Goal: Task Accomplishment & Management: Complete application form

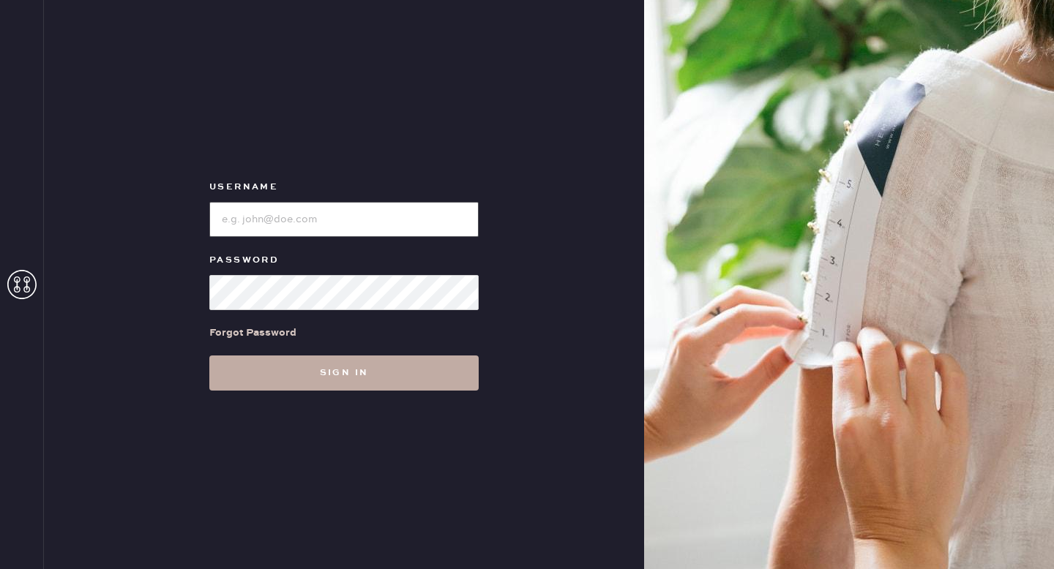
type input "ReformationMontrose"
click at [353, 380] on button "Sign in" at bounding box center [343, 373] width 269 height 35
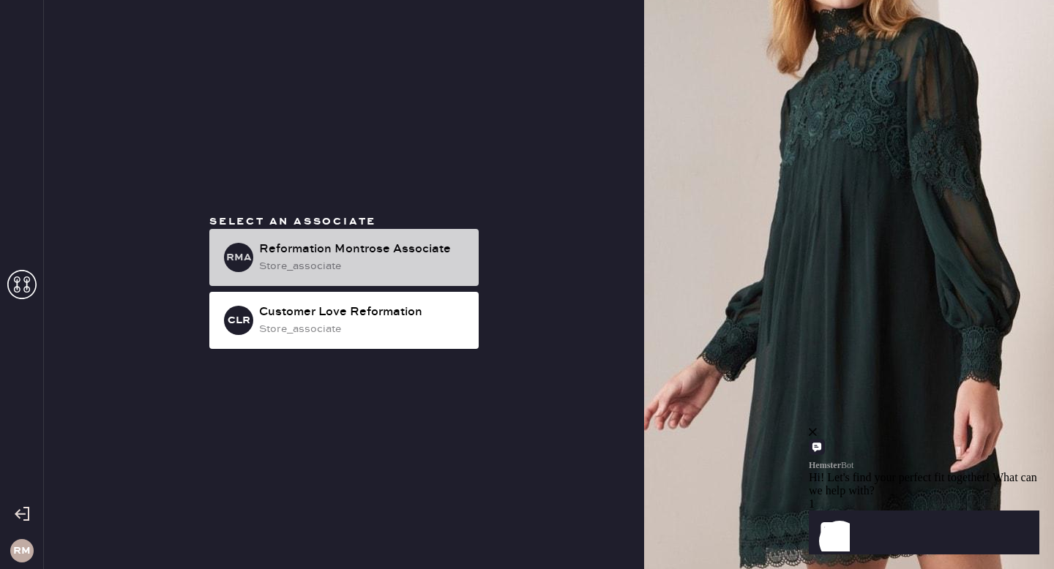
click at [421, 267] on div "store_associate" at bounding box center [363, 266] width 208 height 16
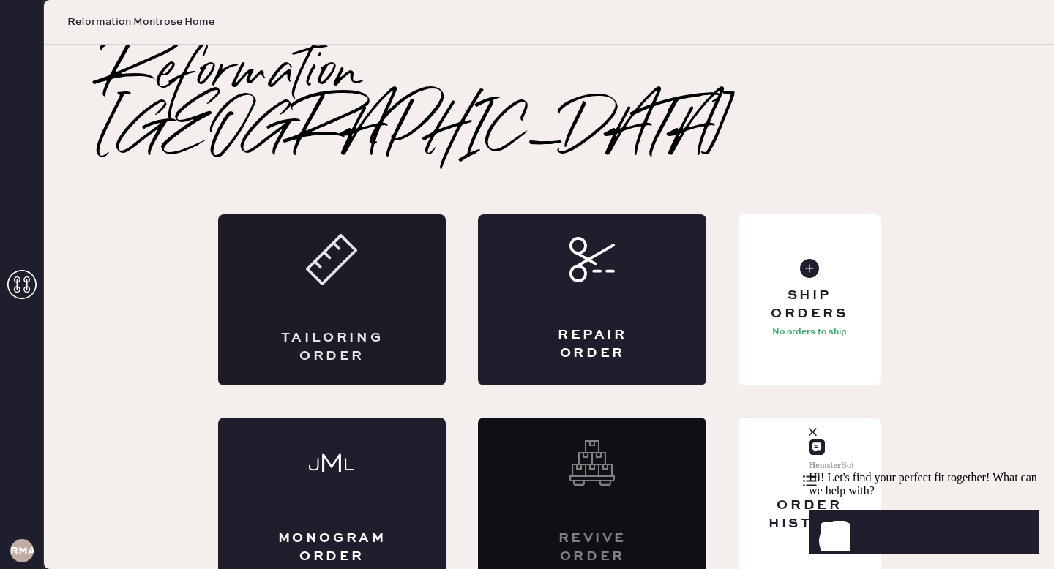
click at [414, 308] on div "Tailoring Order" at bounding box center [332, 299] width 228 height 171
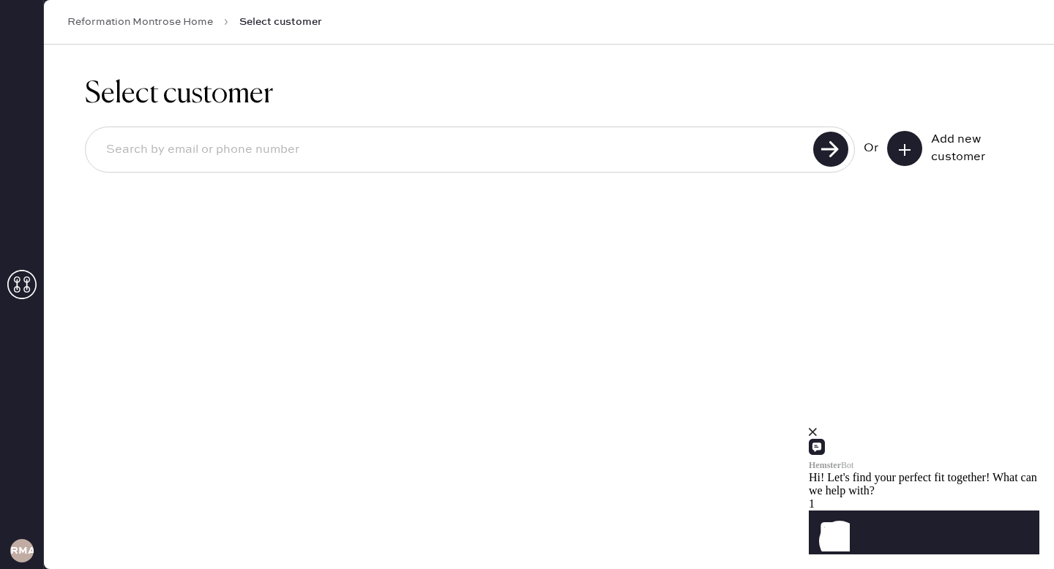
click at [488, 160] on input at bounding box center [451, 150] width 714 height 34
type input "[EMAIL_ADDRESS][DOMAIN_NAME]"
click at [831, 160] on use at bounding box center [830, 149] width 35 height 35
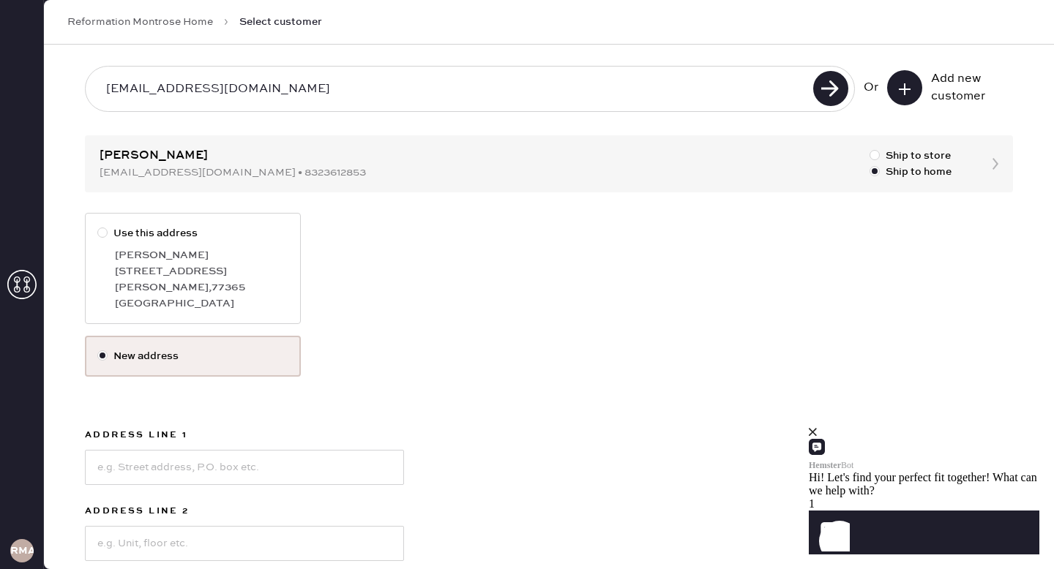
scroll to position [52, 0]
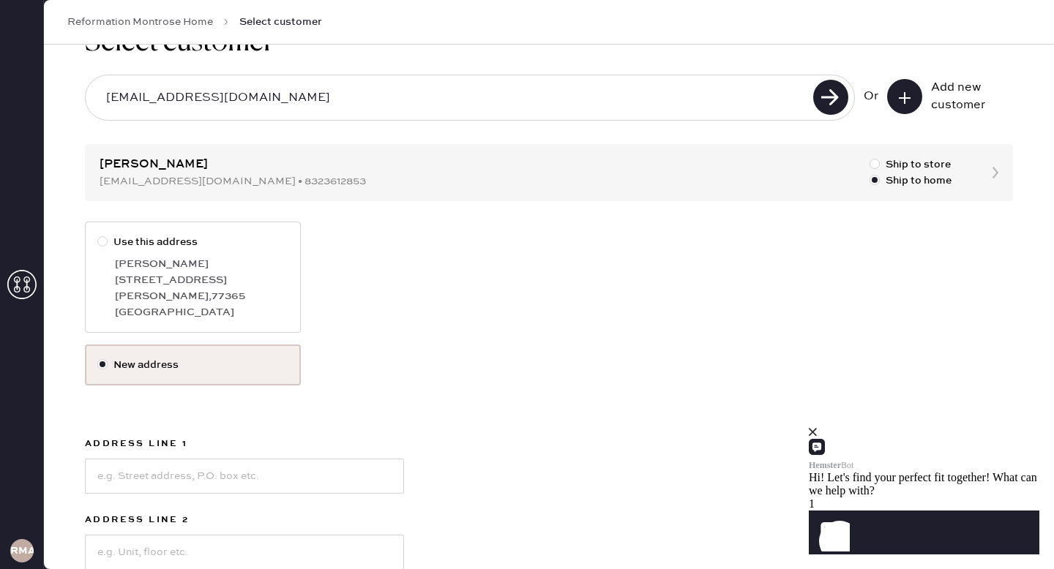
click at [135, 291] on div "[PERSON_NAME] , 77365" at bounding box center [201, 296] width 173 height 16
click at [98, 235] on input "Use this address" at bounding box center [97, 234] width 1 height 1
radio input "true"
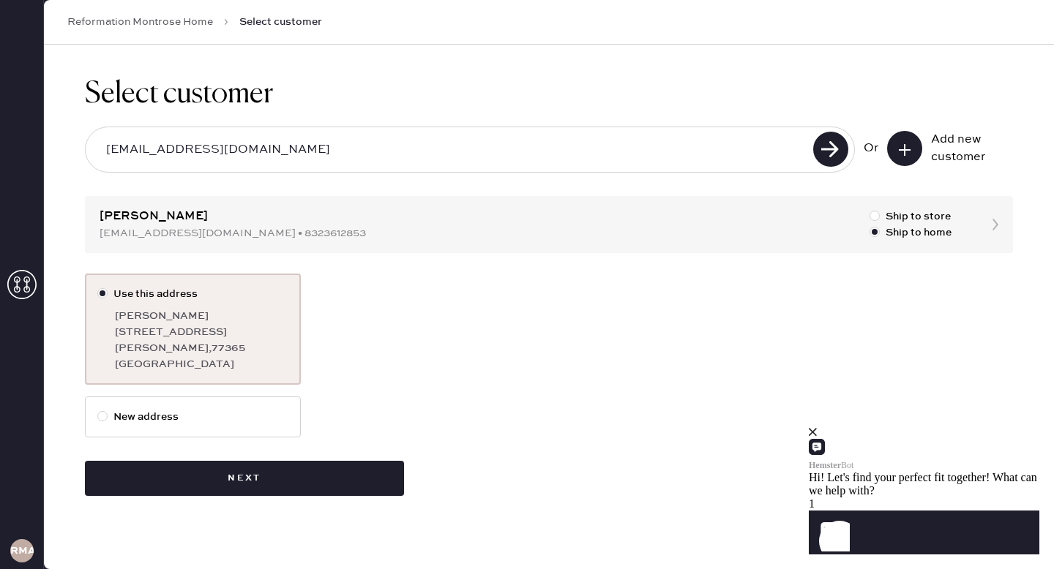
click at [310, 401] on div "Use this address [PERSON_NAME] [STREET_ADDRESS][PERSON_NAME] New address Next" at bounding box center [549, 385] width 928 height 223
drag, startPoint x: 212, startPoint y: 233, endPoint x: 197, endPoint y: 235, distance: 14.8
click at [197, 235] on div "Select customer [EMAIL_ADDRESS][DOMAIN_NAME] Or Add new customer [PERSON_NAME] …" at bounding box center [549, 287] width 1010 height 484
drag, startPoint x: 215, startPoint y: 237, endPoint x: 94, endPoint y: 238, distance: 121.5
click at [94, 238] on div "Select customer [EMAIL_ADDRESS][DOMAIN_NAME] Or Add new customer [PERSON_NAME] …" at bounding box center [549, 287] width 1010 height 484
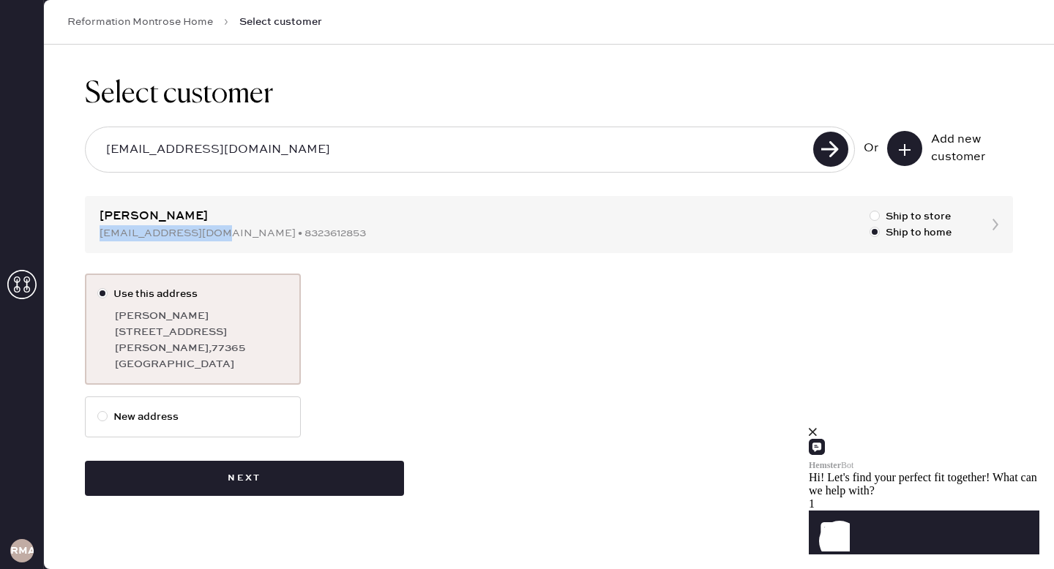
copy div "[EMAIL_ADDRESS][DOMAIN_NAME]"
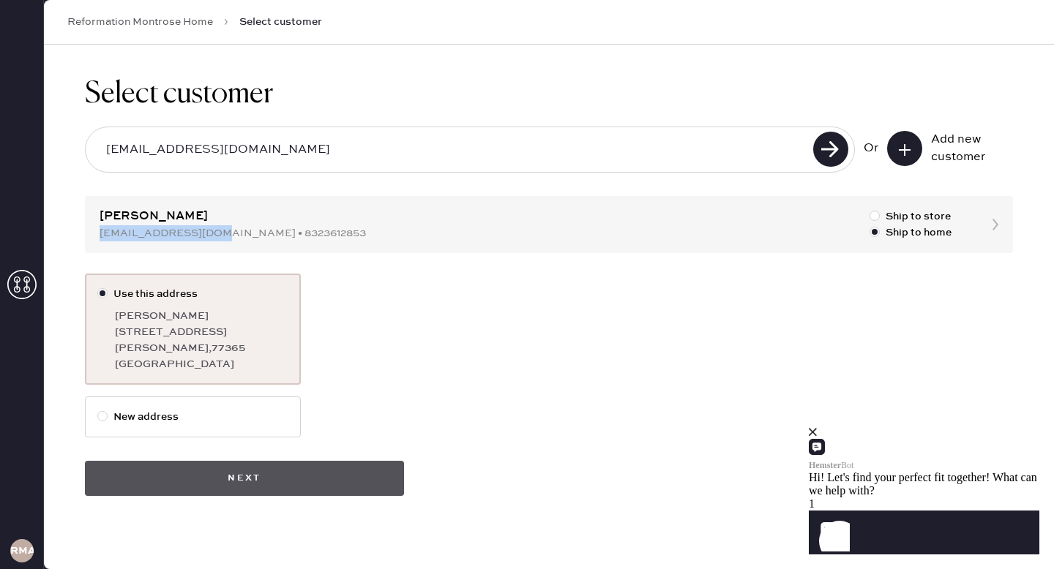
click at [313, 479] on button "Next" at bounding box center [244, 478] width 319 height 35
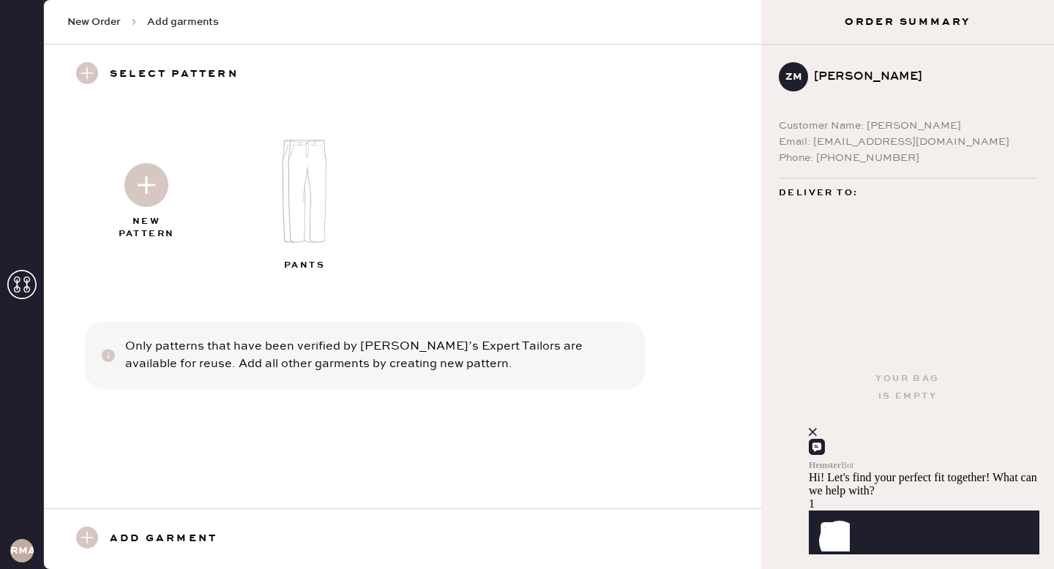
click at [298, 225] on img at bounding box center [307, 191] width 158 height 127
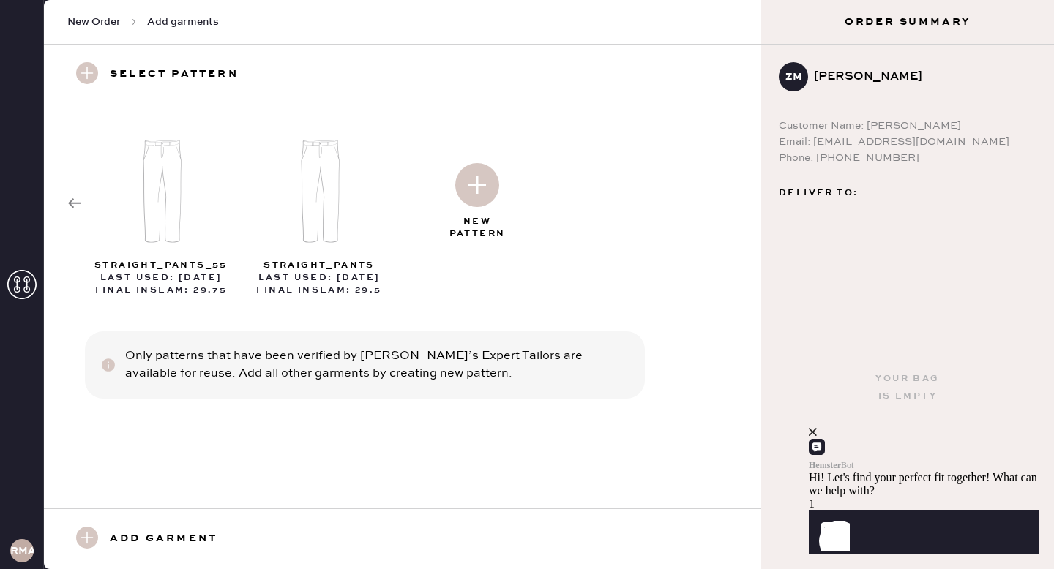
click at [465, 193] on img at bounding box center [477, 185] width 44 height 44
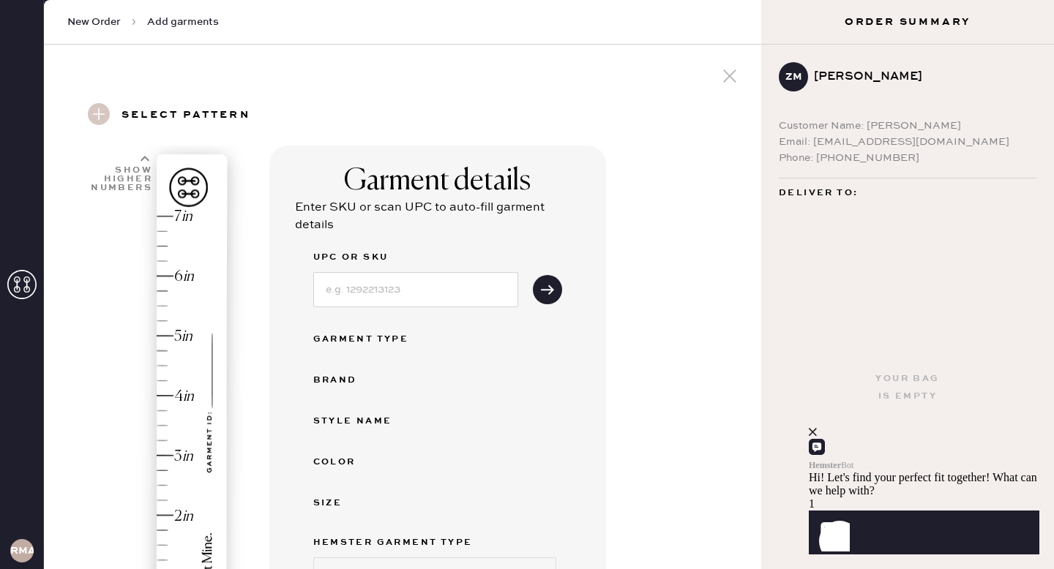
select select "4"
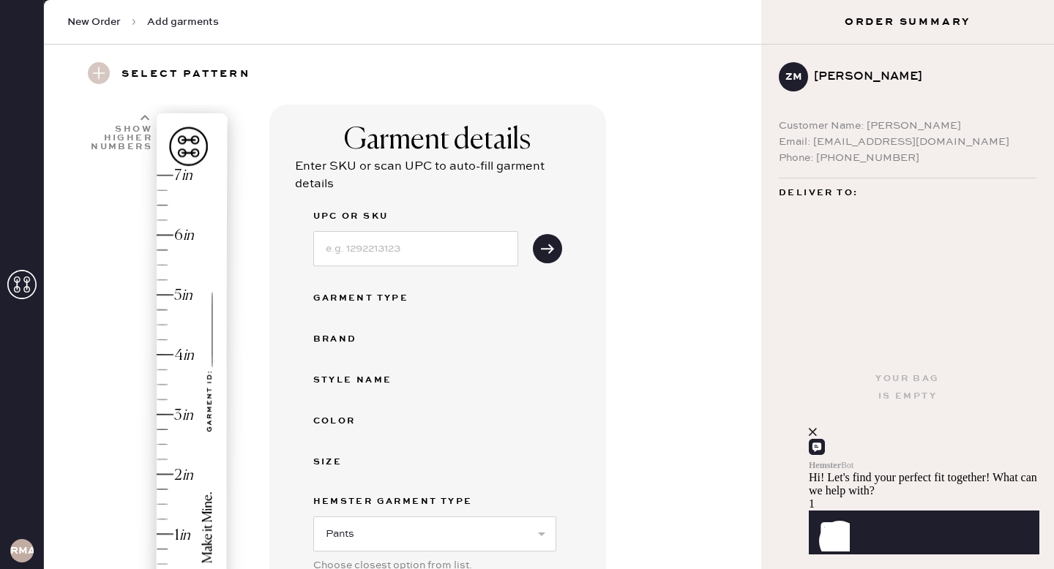
scroll to position [47, 0]
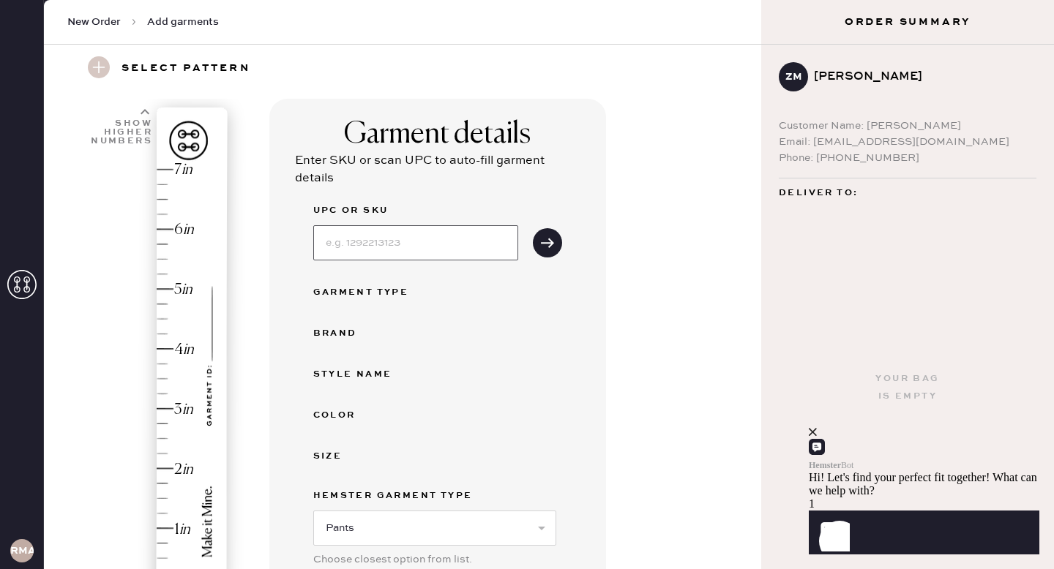
click at [419, 242] on input at bounding box center [415, 242] width 205 height 35
click at [548, 240] on icon "submit" at bounding box center [547, 243] width 15 height 15
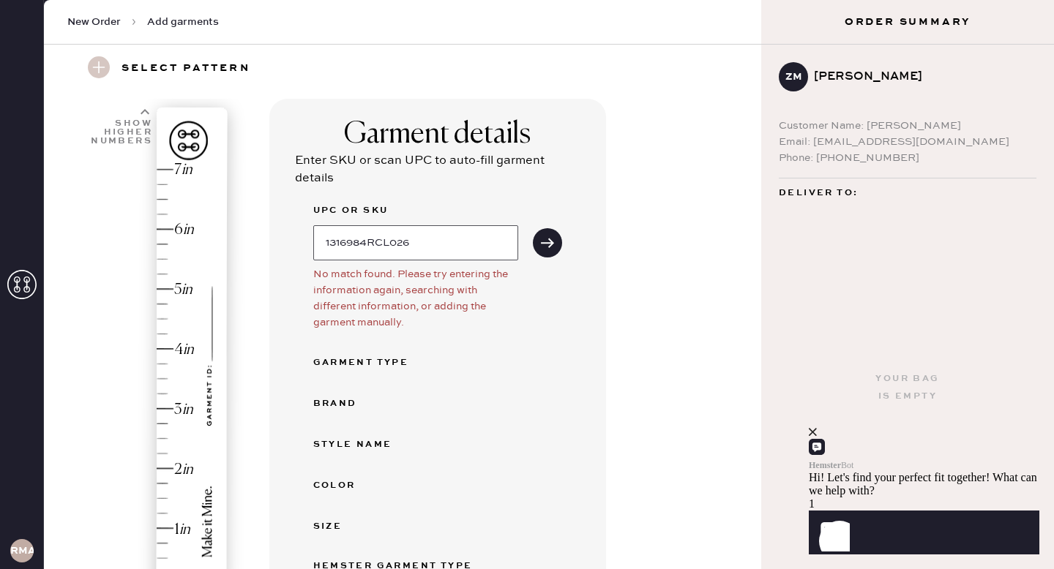
click at [472, 244] on input "1316984RCL026" at bounding box center [415, 242] width 205 height 35
type input "1316984RCL"
click at [541, 250] on icon "submit" at bounding box center [547, 243] width 15 height 15
click at [416, 236] on input "1316984RCL" at bounding box center [415, 242] width 205 height 35
click at [533, 228] on button "submit" at bounding box center [547, 242] width 29 height 29
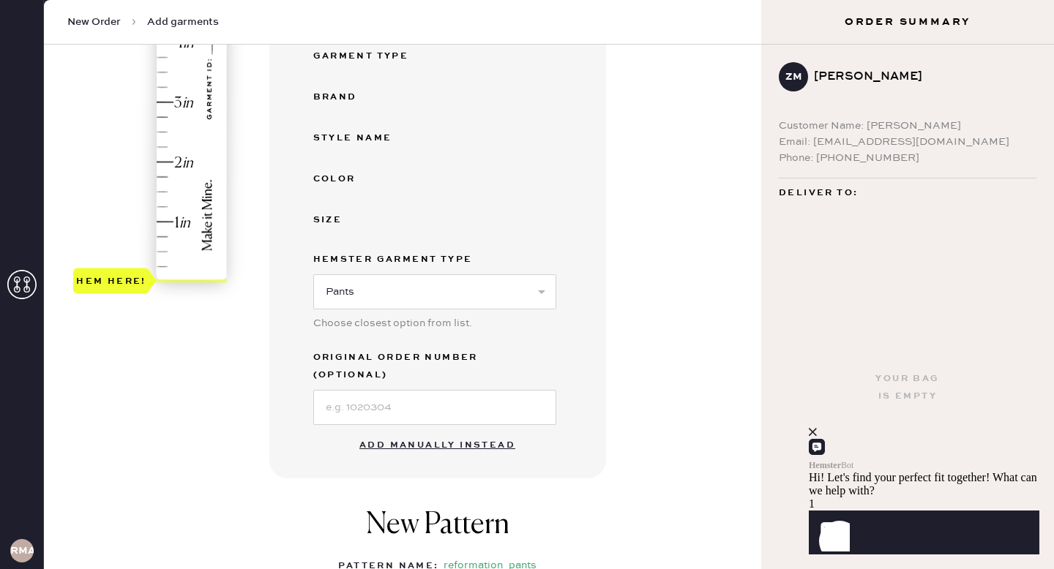
scroll to position [356, 0]
click at [400, 429] on button "Add manually instead" at bounding box center [437, 443] width 173 height 29
select select "4"
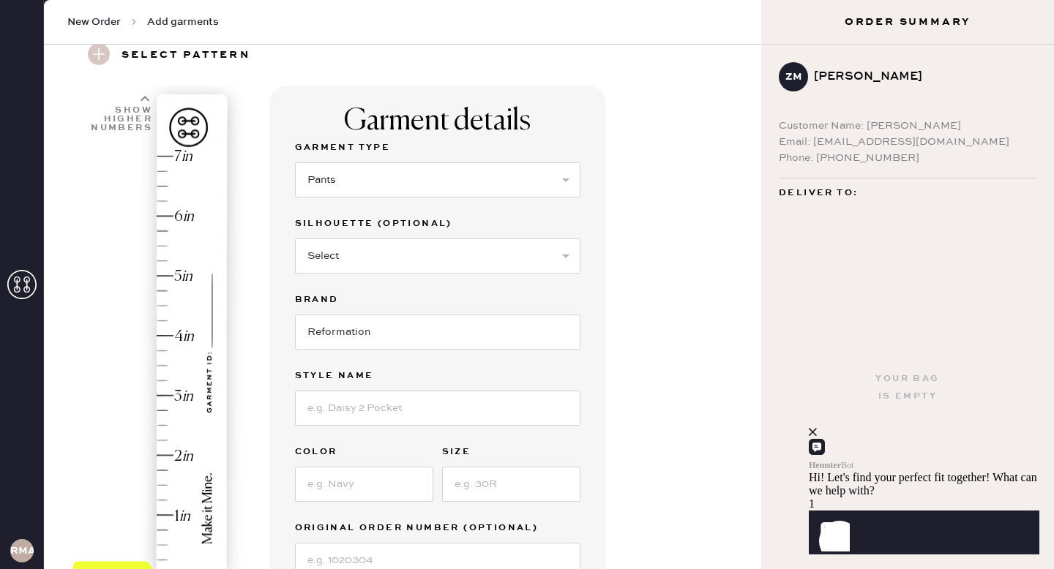
scroll to position [43, 0]
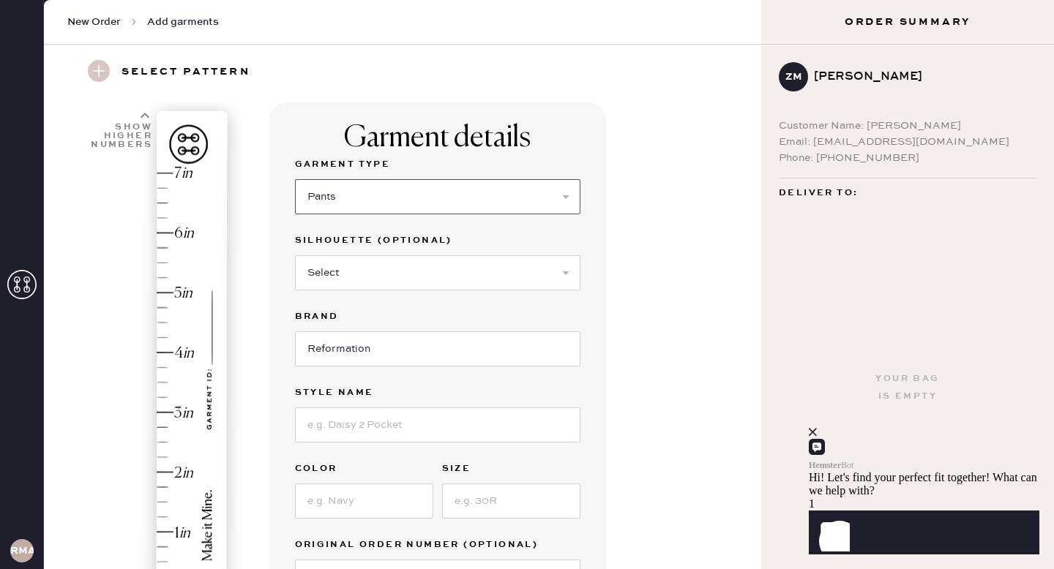
click at [420, 202] on select "Select Basic Skirt Jeans Leggings Pants Shorts Basic Sleeved Dress Basic Sleeve…" at bounding box center [437, 196] width 285 height 35
click at [295, 179] on select "Select Basic Skirt Jeans Leggings Pants Shorts Basic Sleeved Dress Basic Sleeve…" at bounding box center [437, 196] width 285 height 35
click at [381, 279] on select "Select Joggers Shorts Cropped Flare Boot Cut Straight Skinny Other" at bounding box center [437, 272] width 285 height 35
select select "11"
click at [295, 255] on select "Select Joggers Shorts Cropped Flare Boot Cut Straight Skinny Other" at bounding box center [437, 272] width 285 height 35
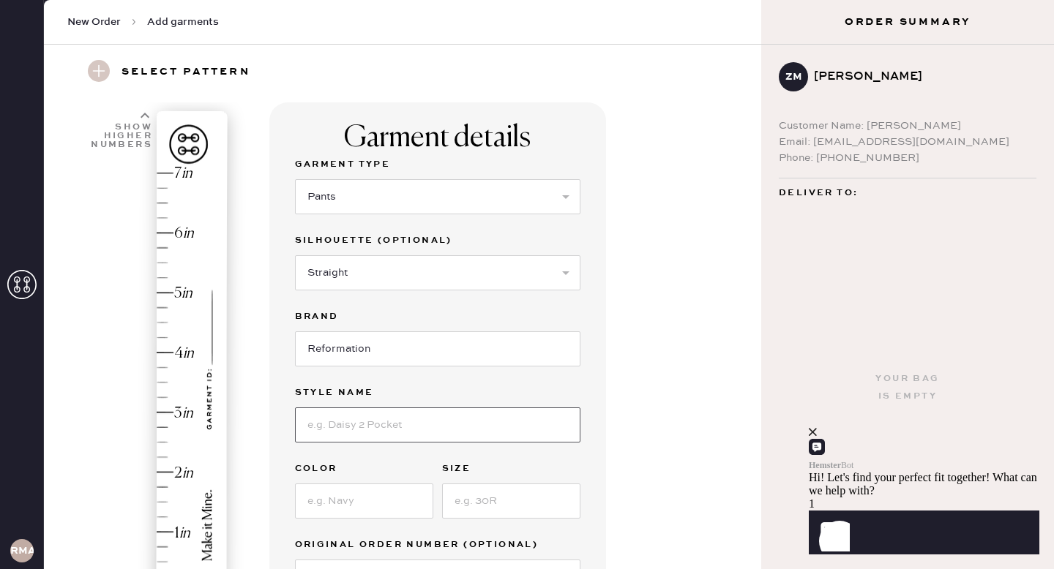
click at [368, 425] on input at bounding box center [437, 425] width 285 height 35
type input "Charlee Low Rise Straight Jeans"
click at [342, 509] on input at bounding box center [364, 501] width 138 height 35
type input "[PERSON_NAME]"
click at [479, 513] on input at bounding box center [511, 501] width 138 height 35
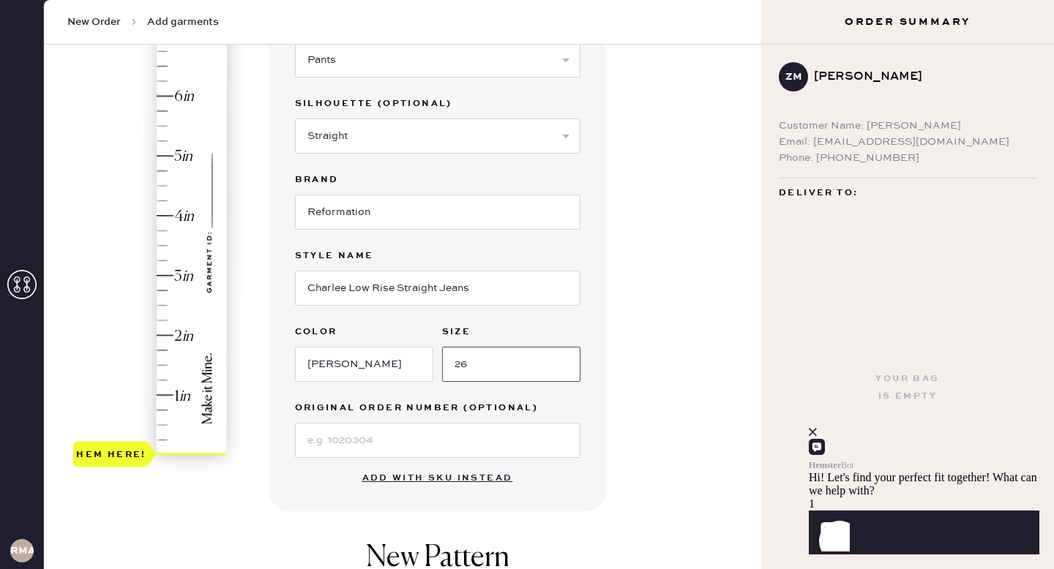
scroll to position [184, 0]
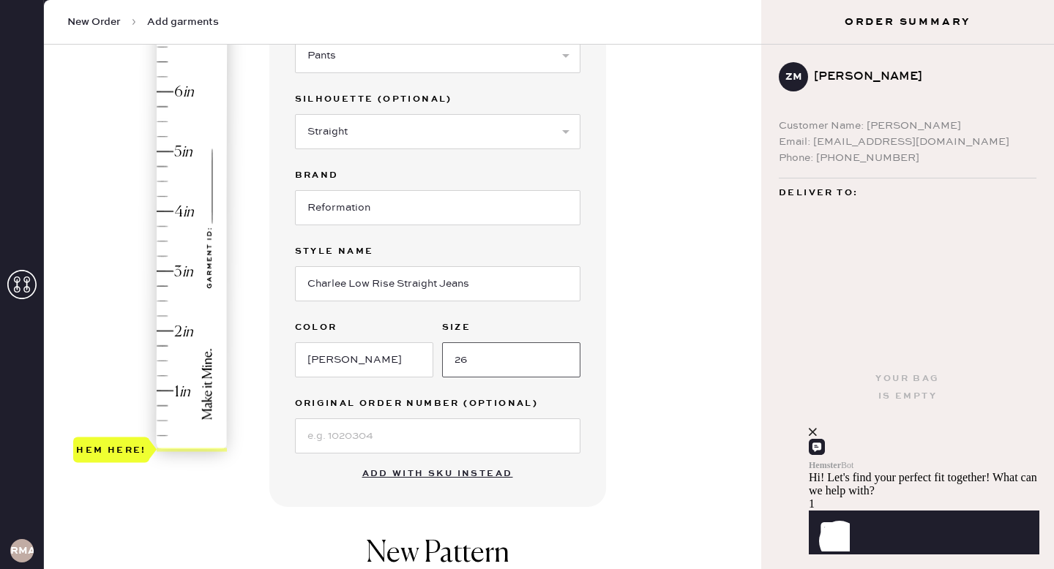
type input "26"
click at [410, 443] on input at bounding box center [437, 436] width 285 height 35
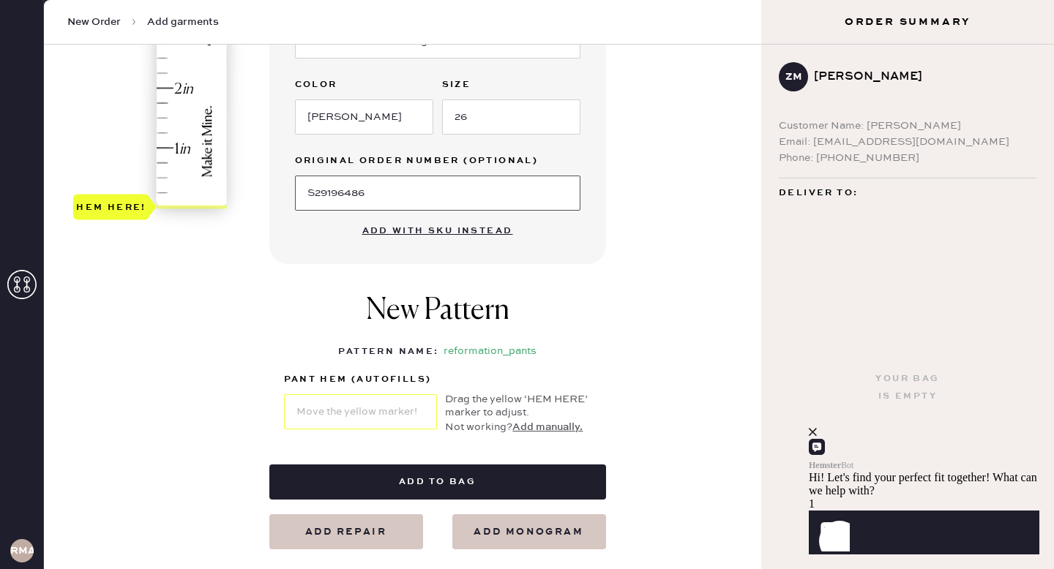
scroll to position [415, 0]
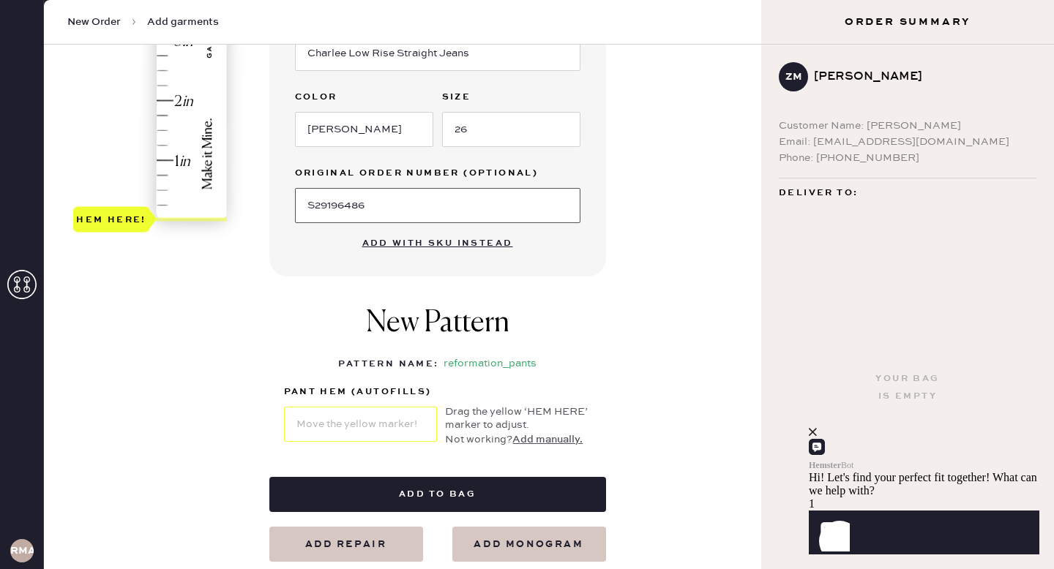
type input "S29196486"
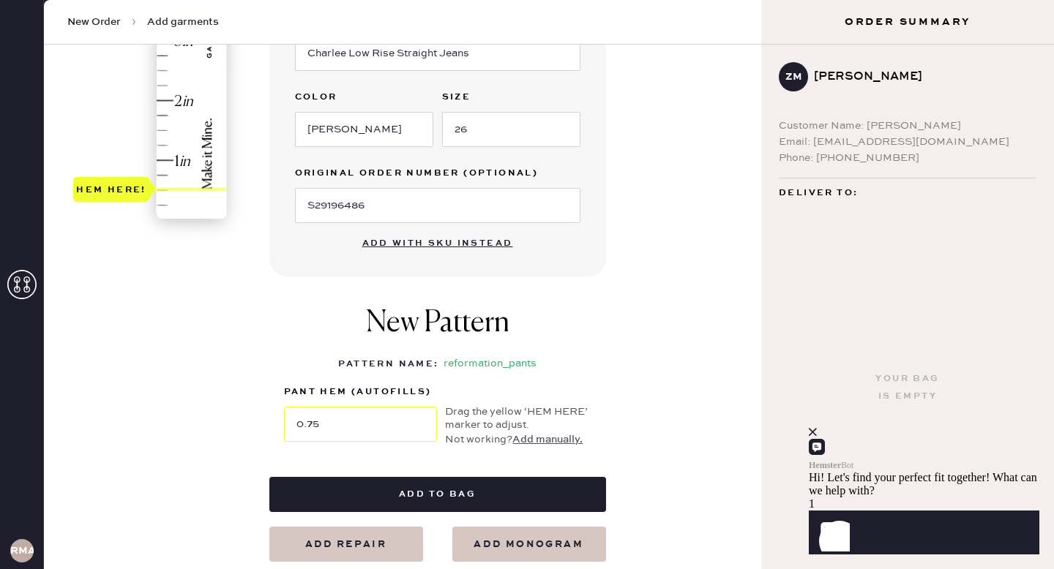
type input "1"
drag, startPoint x: 126, startPoint y: 226, endPoint x: 119, endPoint y: 171, distance: 56.0
click at [119, 171] on div "Hem here!" at bounding box center [111, 160] width 76 height 26
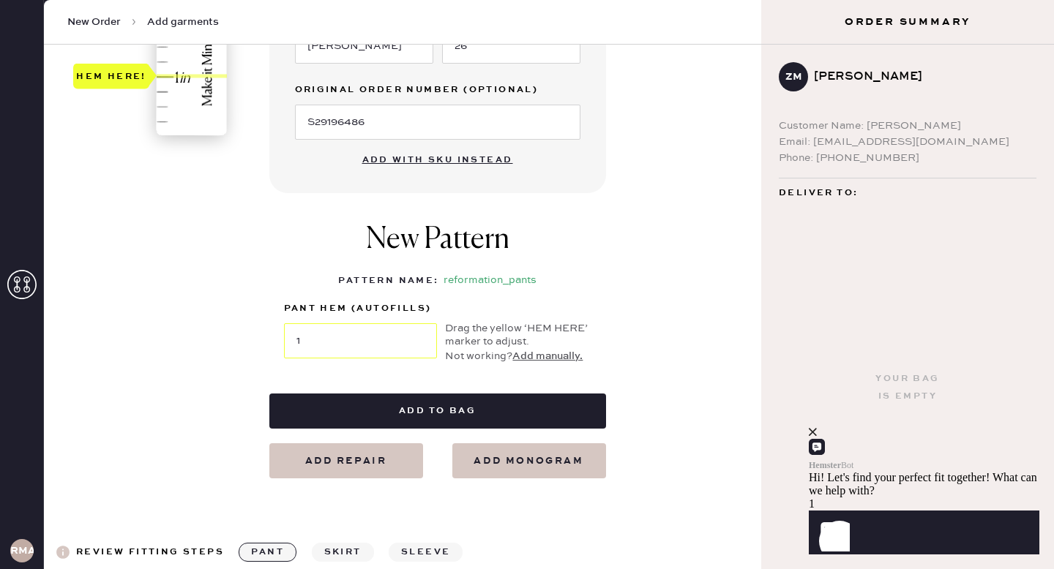
scroll to position [511, 0]
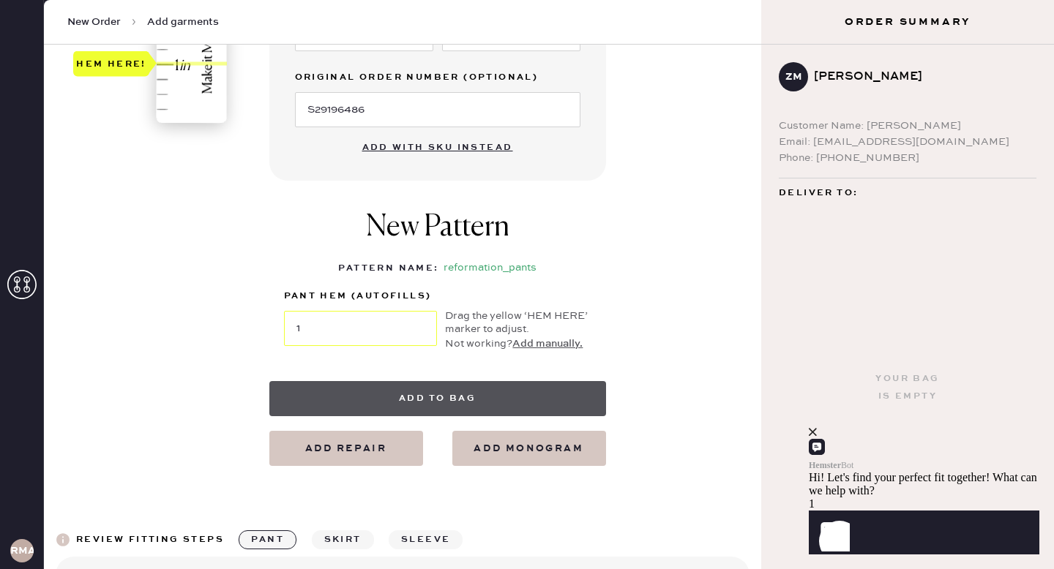
click at [400, 403] on button "Add to bag" at bounding box center [437, 398] width 337 height 35
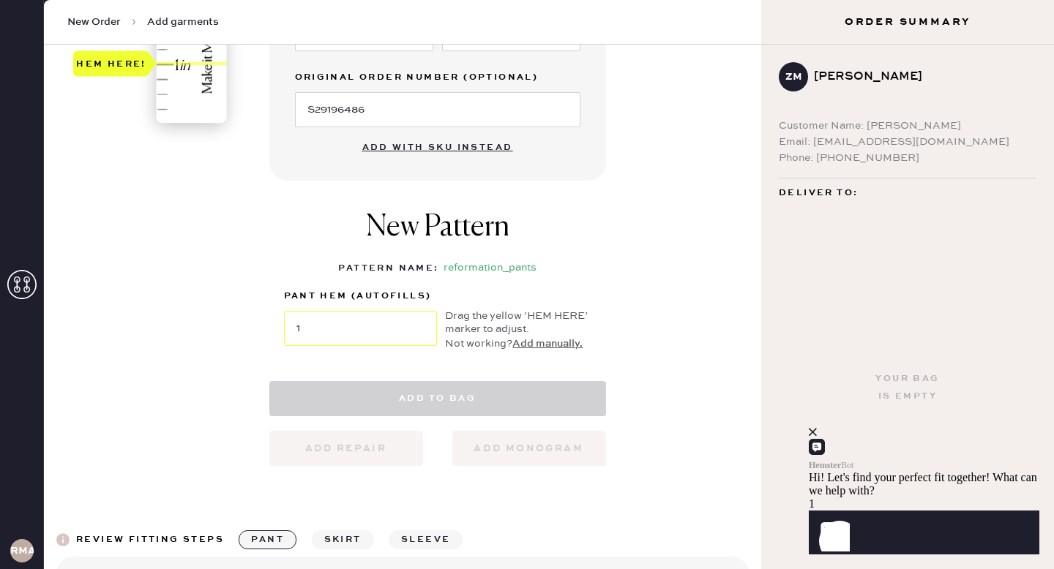
select select "4"
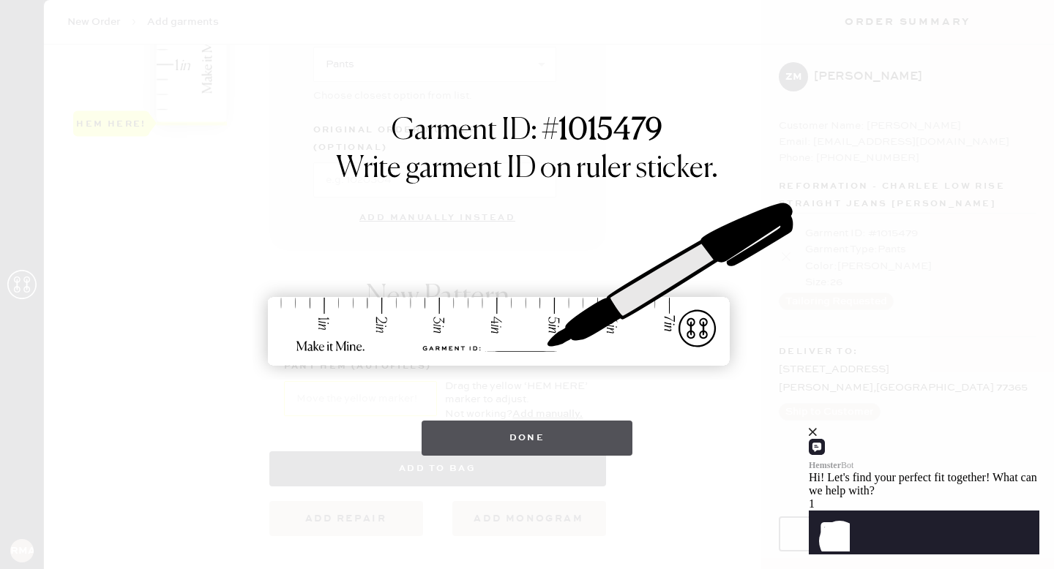
click at [484, 441] on button "Done" at bounding box center [528, 438] width 212 height 35
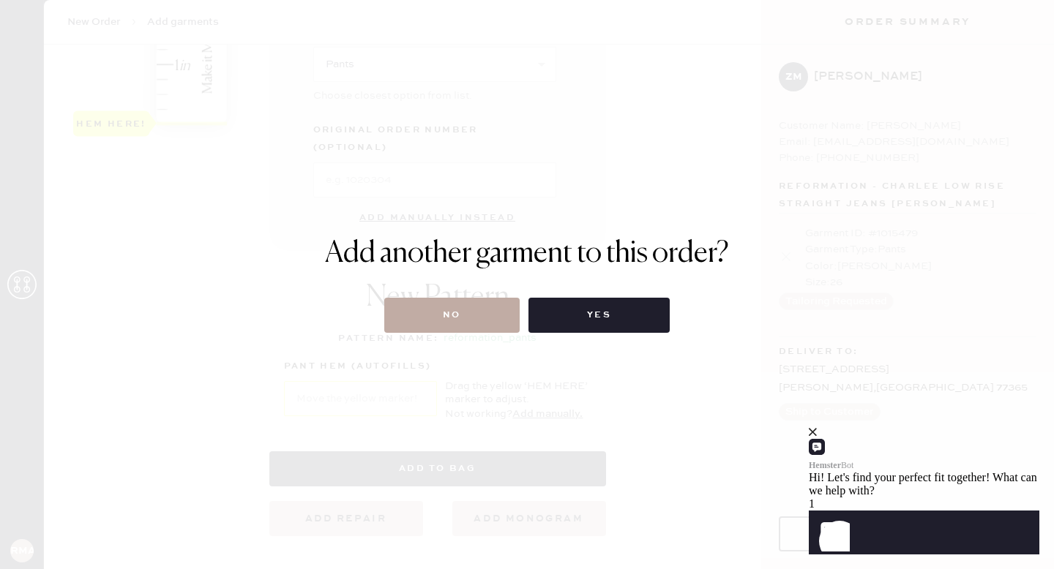
click at [490, 313] on button "No" at bounding box center [451, 315] width 135 height 35
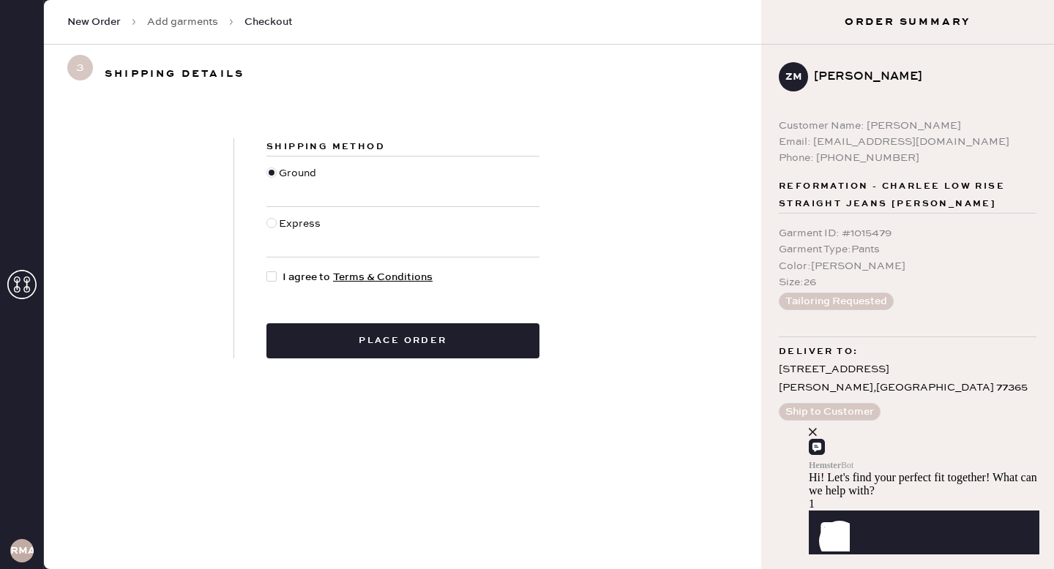
click at [834, 252] on div "Garment Type : Pants" at bounding box center [908, 250] width 258 height 16
click at [276, 277] on div at bounding box center [271, 277] width 10 height 10
click at [267, 270] on input "I agree to Terms & Conditions" at bounding box center [266, 269] width 1 height 1
checkbox input "true"
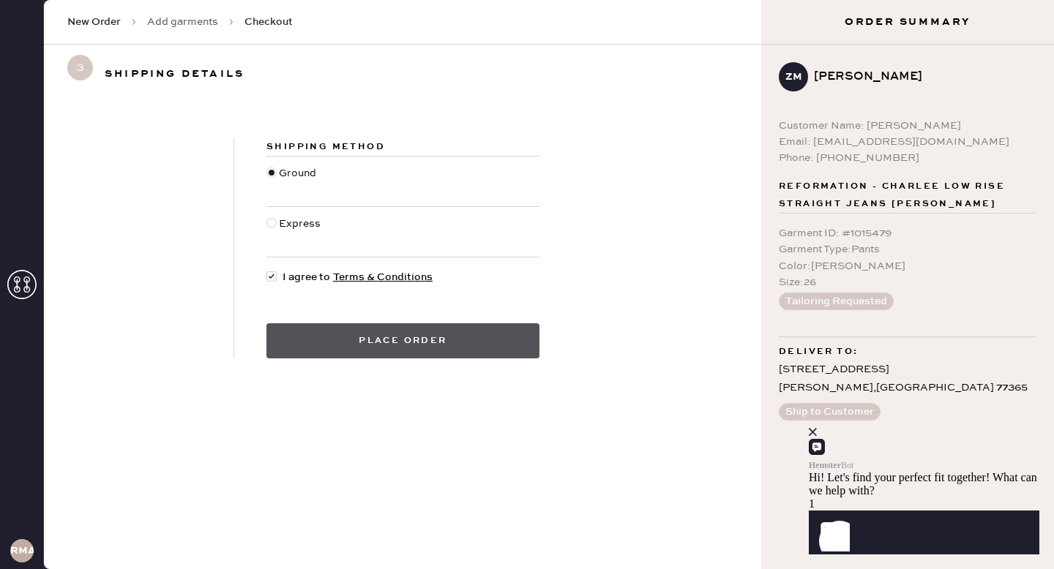
click at [478, 357] on button "Place order" at bounding box center [402, 341] width 273 height 35
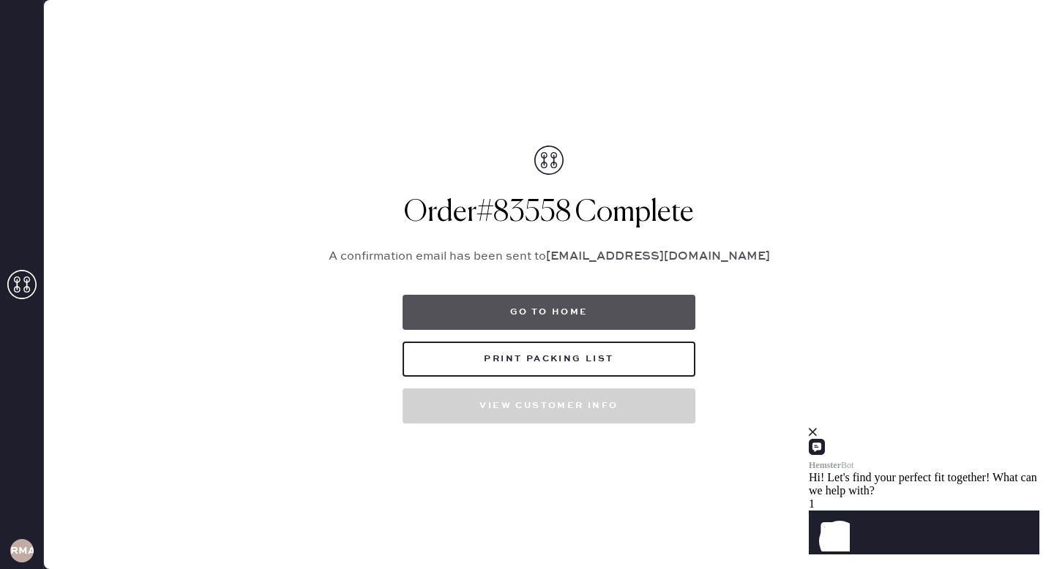
click at [511, 309] on button "Go to home" at bounding box center [549, 312] width 293 height 35
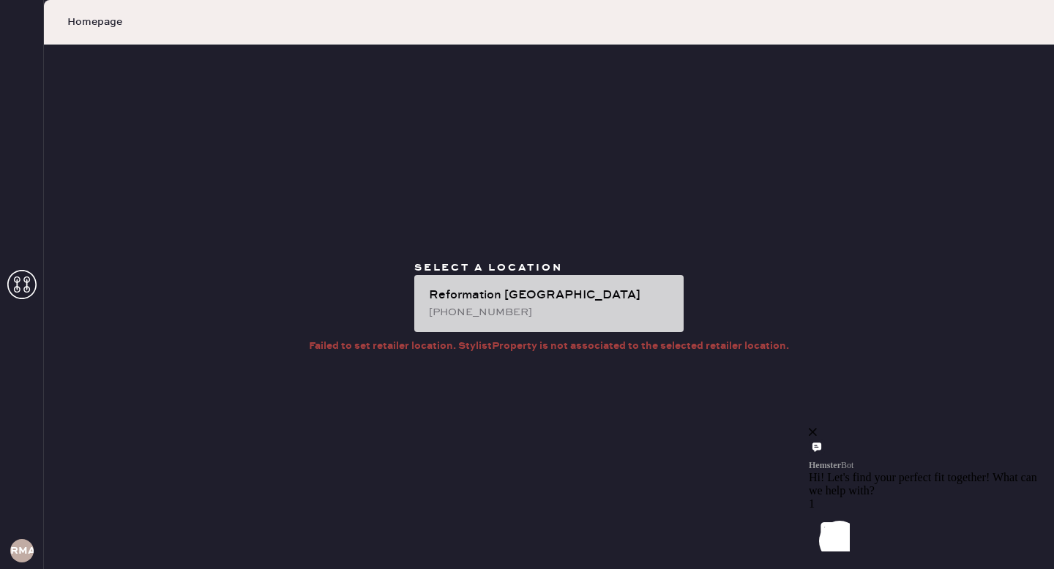
click at [526, 289] on div "Reformation [GEOGRAPHIC_DATA]" at bounding box center [550, 296] width 243 height 18
click at [556, 310] on div "[PHONE_NUMBER]" at bounding box center [550, 312] width 243 height 16
click at [616, 288] on div "Reformation [GEOGRAPHIC_DATA]" at bounding box center [550, 296] width 243 height 18
click at [609, 297] on div "Reformation [GEOGRAPHIC_DATA]" at bounding box center [550, 296] width 243 height 18
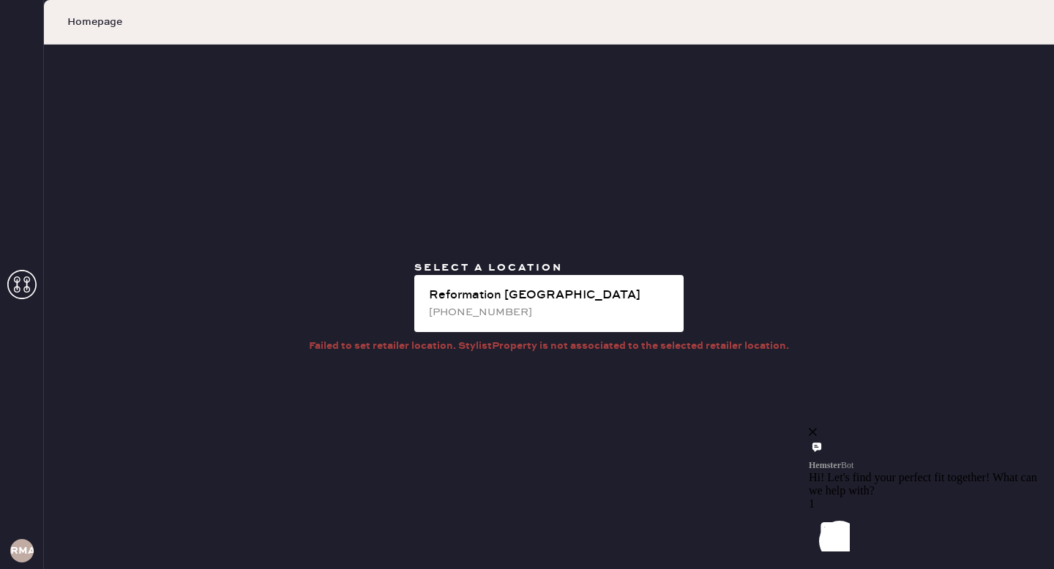
click at [1020, 438] on div "close" at bounding box center [924, 432] width 231 height 13
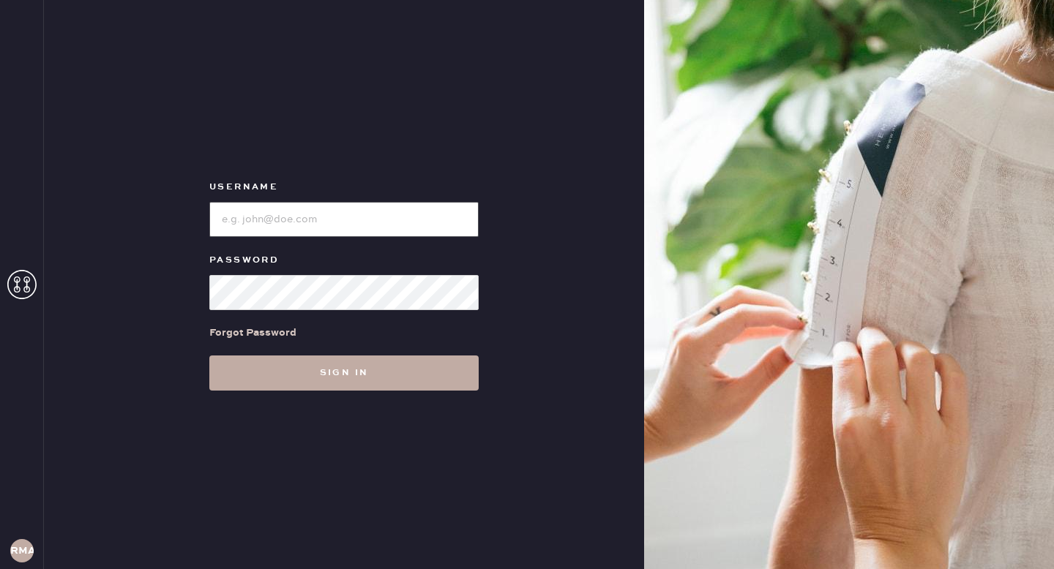
type input "ReformationMontrose"
click at [272, 375] on button "Sign in" at bounding box center [343, 373] width 269 height 35
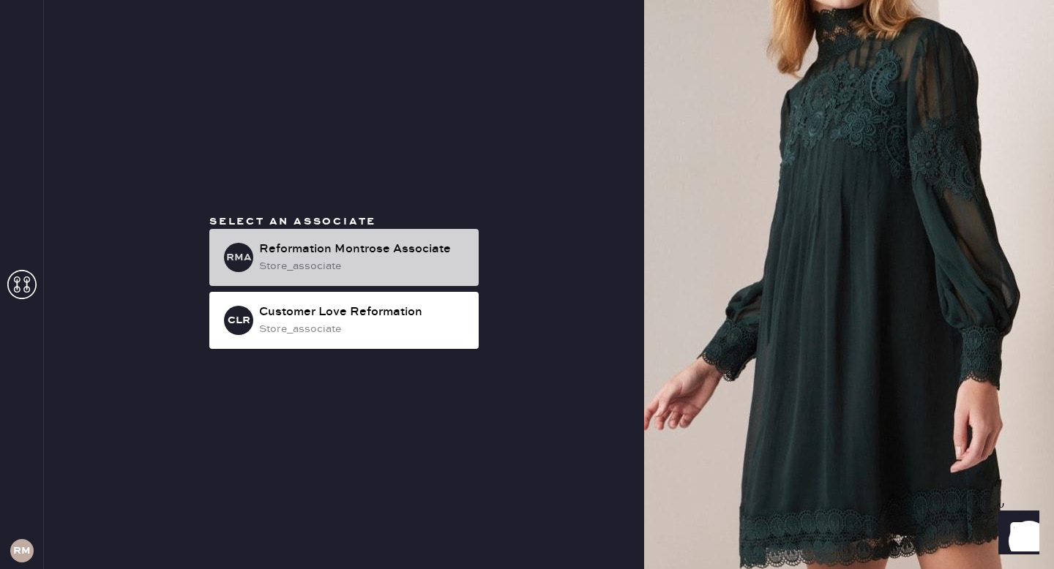
click at [316, 250] on div "Reformation Montrose Associate" at bounding box center [363, 250] width 208 height 18
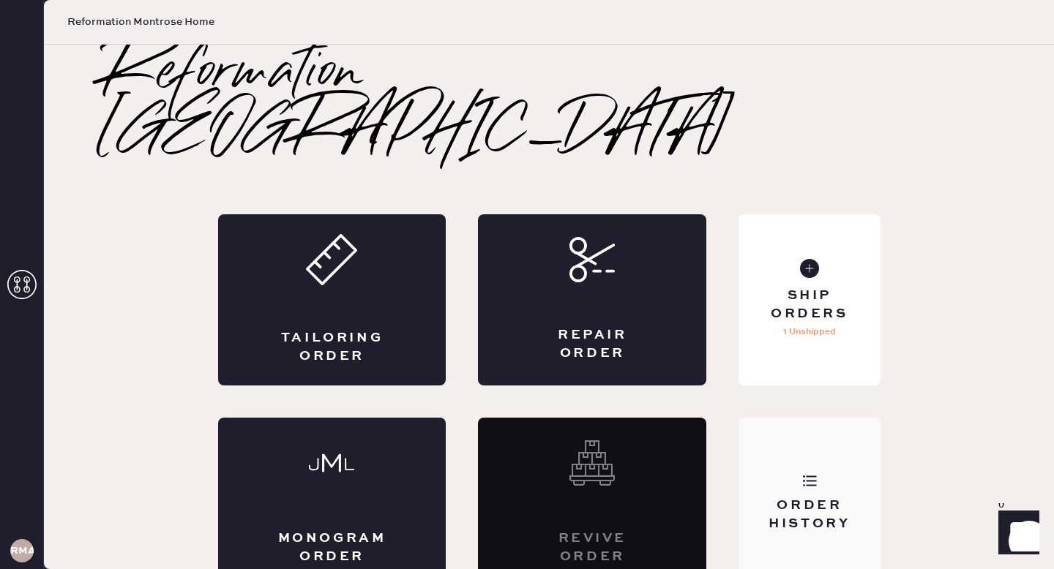
click at [785, 418] on div "Order History" at bounding box center [809, 503] width 141 height 171
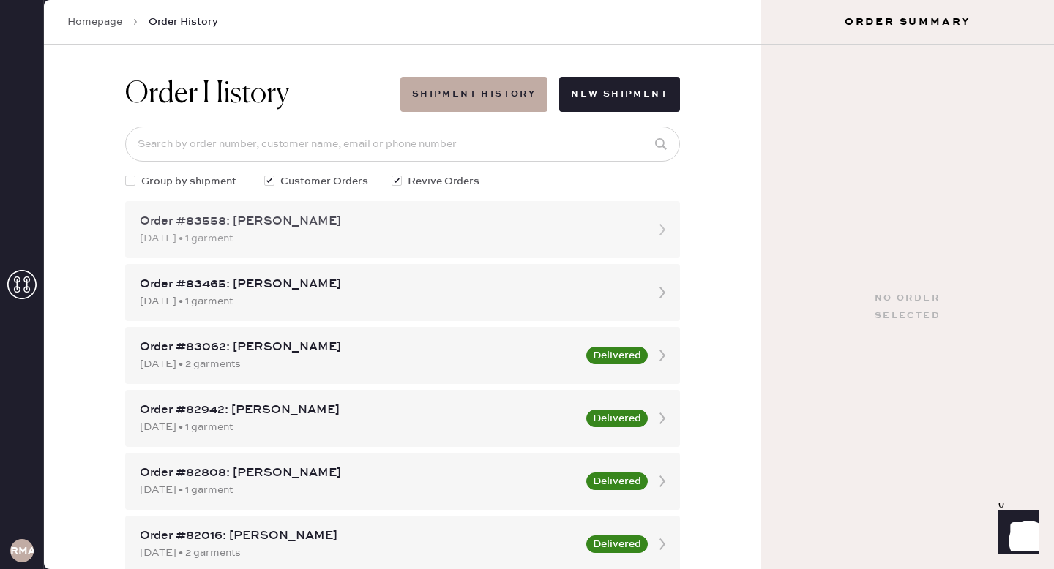
click at [310, 235] on div "10/12/2025 • 1 garment" at bounding box center [389, 239] width 499 height 16
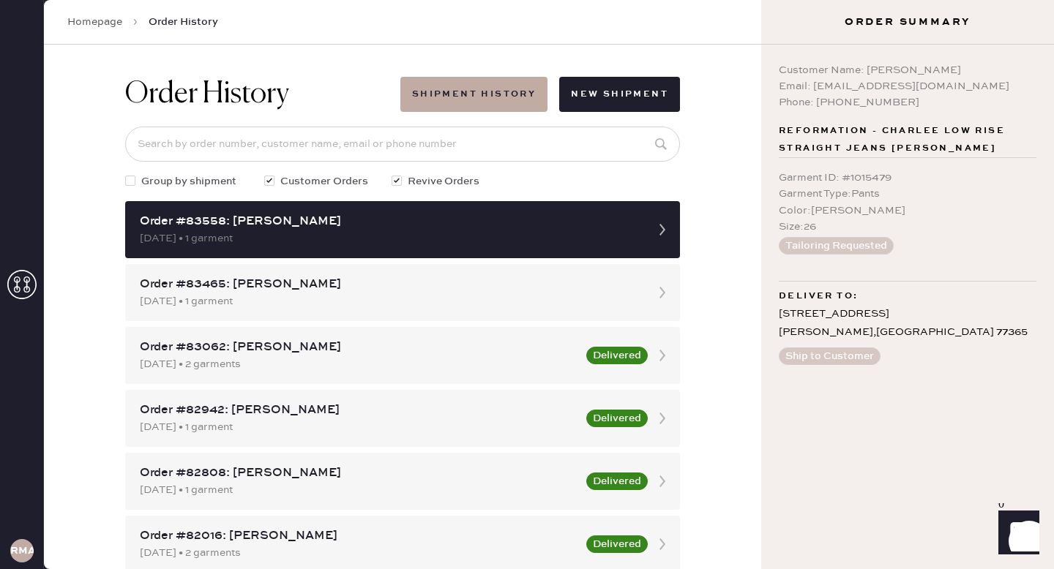
click at [867, 90] on div "Email: [EMAIL_ADDRESS][DOMAIN_NAME]" at bounding box center [908, 86] width 258 height 16
click at [869, 27] on h3 "Order Summary" at bounding box center [907, 22] width 293 height 15
click at [856, 100] on div "Phone: [PHONE_NUMBER]" at bounding box center [908, 102] width 258 height 16
click at [852, 195] on div "Garment Type : Pants" at bounding box center [908, 194] width 258 height 16
click at [840, 251] on button "Tailoring Requested" at bounding box center [836, 246] width 115 height 18
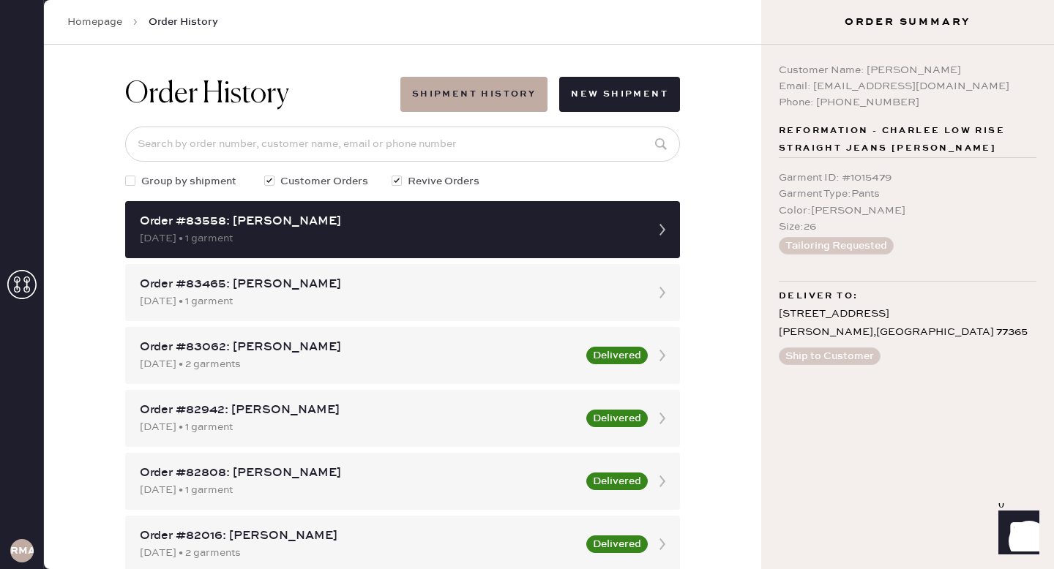
click at [837, 244] on button "Tailoring Requested" at bounding box center [836, 246] width 115 height 18
click at [840, 245] on button "Tailoring Requested" at bounding box center [836, 246] width 115 height 18
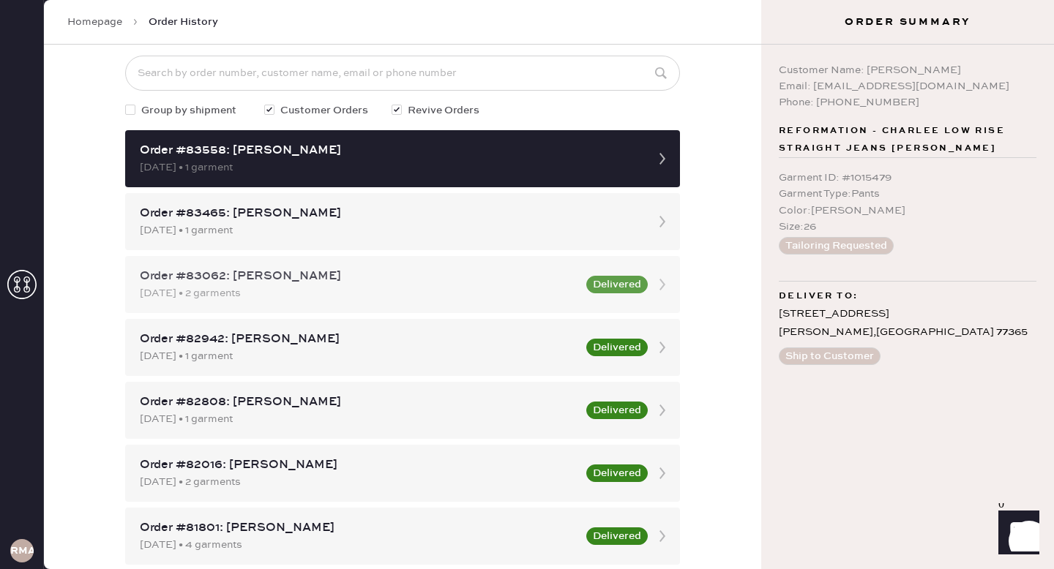
scroll to position [70, 0]
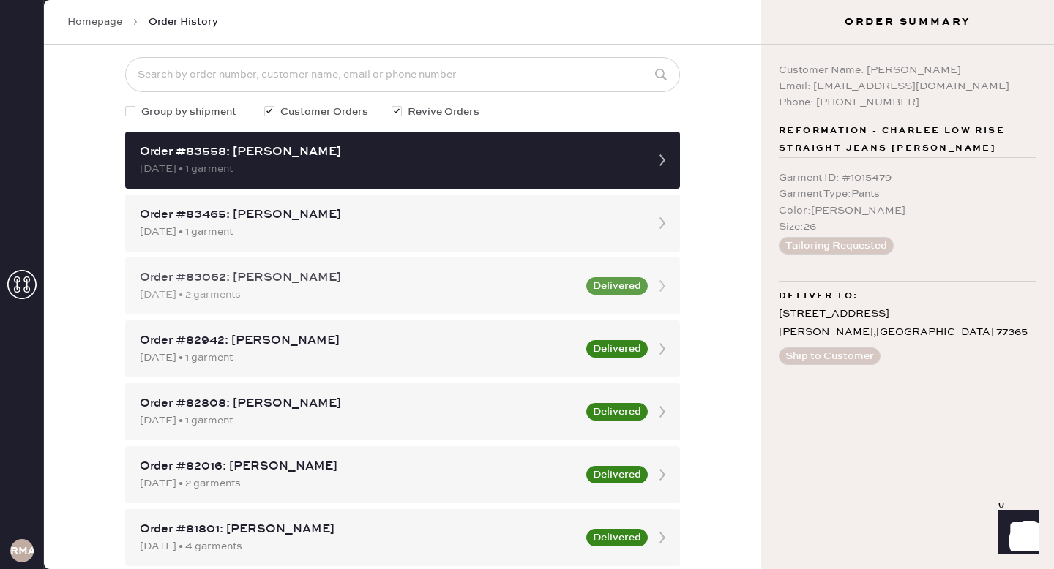
click at [496, 263] on div "Order #83062: Zainub Mussa 09/27/2025 • 2 garments Delivered" at bounding box center [402, 286] width 555 height 57
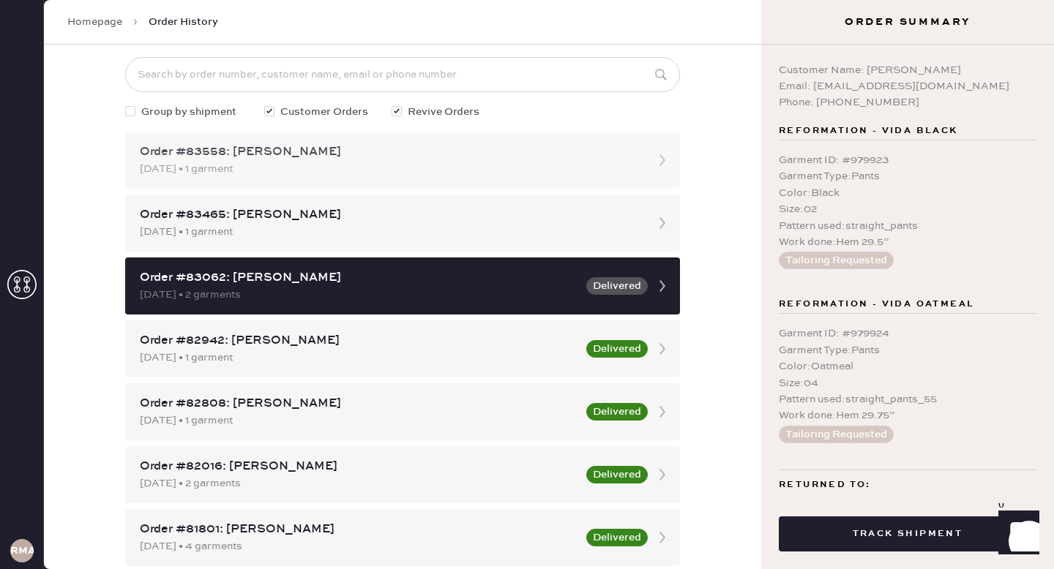
click at [611, 166] on div "10/12/2025 • 1 garment" at bounding box center [389, 169] width 499 height 16
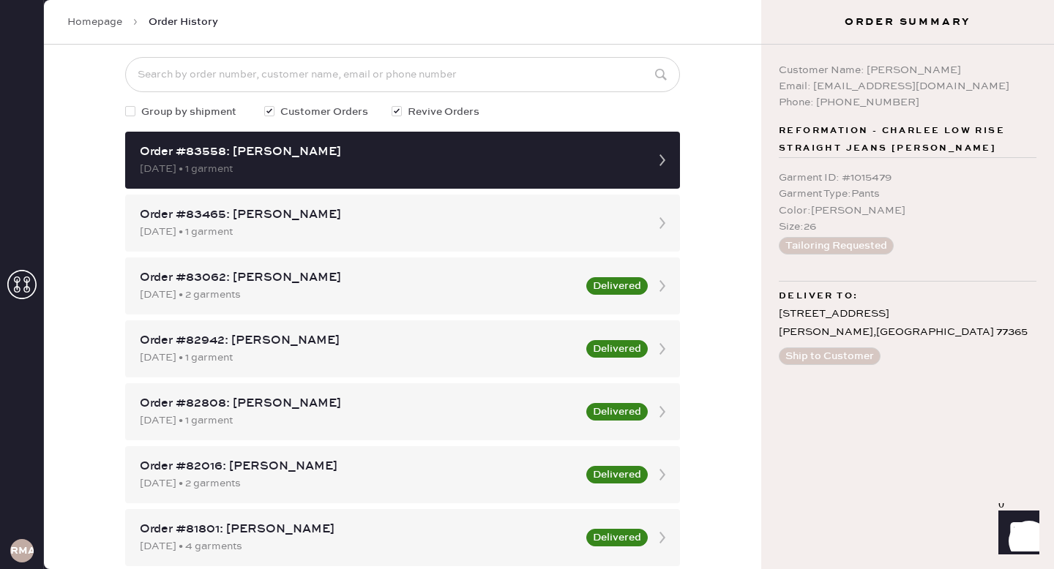
click at [841, 255] on div "Garment ID : # 1015479 Garment Type : Pants Color : Cleary Size : 26 Tailoring …" at bounding box center [908, 212] width 258 height 108
click at [846, 218] on div "Color : Cleary" at bounding box center [908, 211] width 258 height 16
